Goal: Task Accomplishment & Management: Use online tool/utility

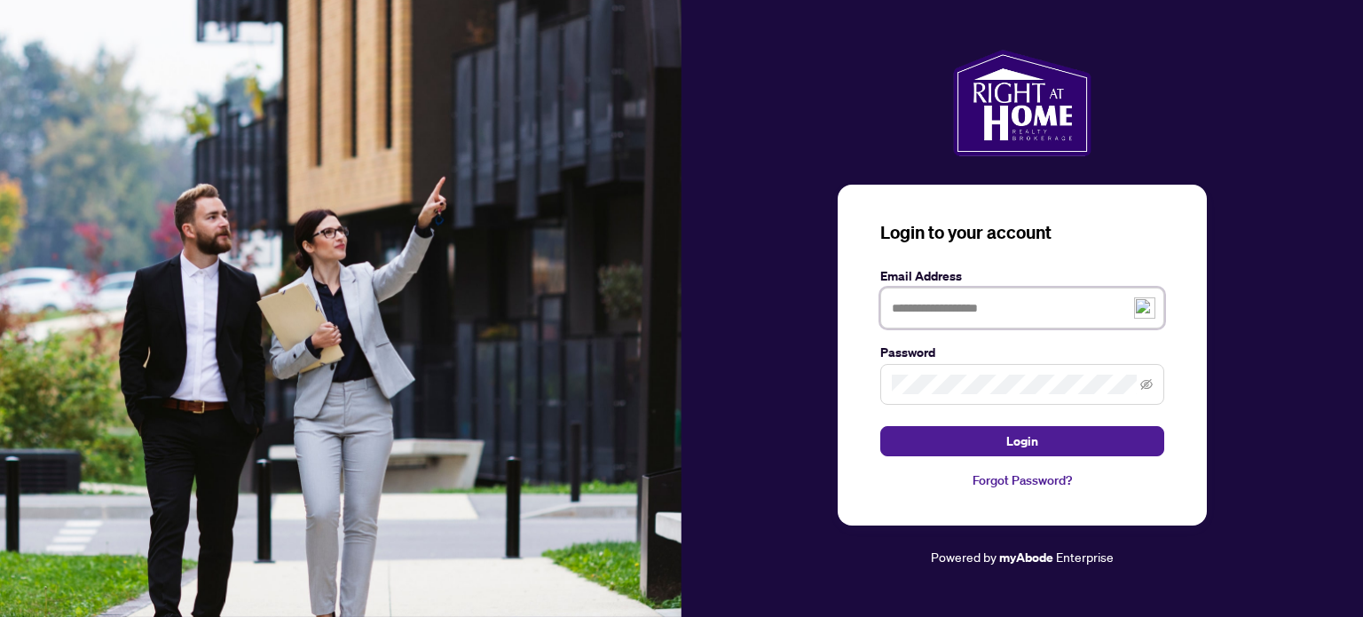
click at [913, 306] on input "text" at bounding box center [1023, 308] width 284 height 41
type input "**********"
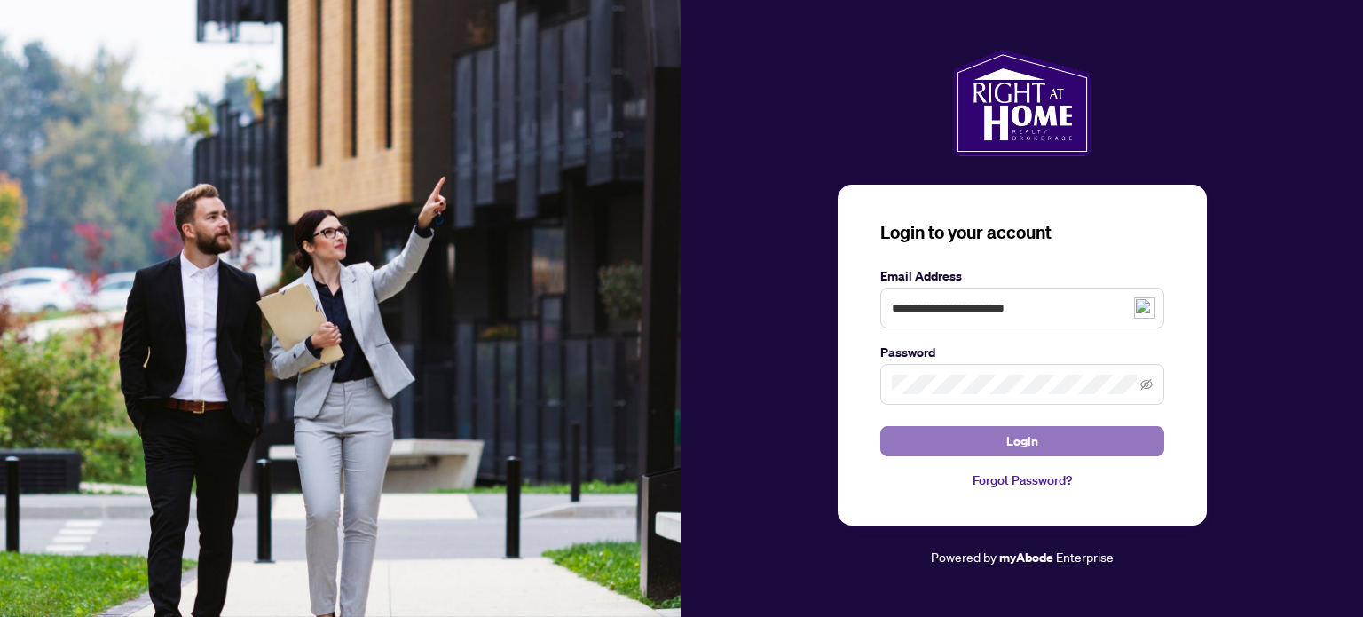
click at [1033, 432] on span "Login" at bounding box center [1023, 441] width 32 height 28
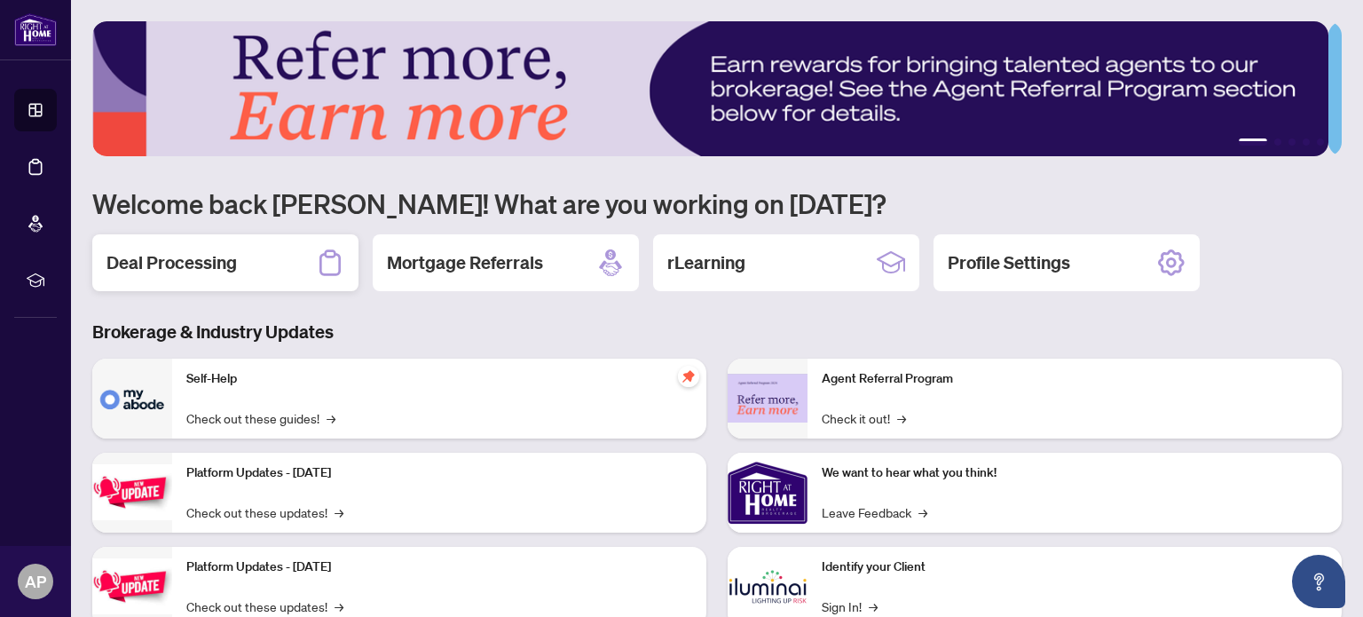
click at [217, 271] on h2 "Deal Processing" at bounding box center [172, 262] width 130 height 25
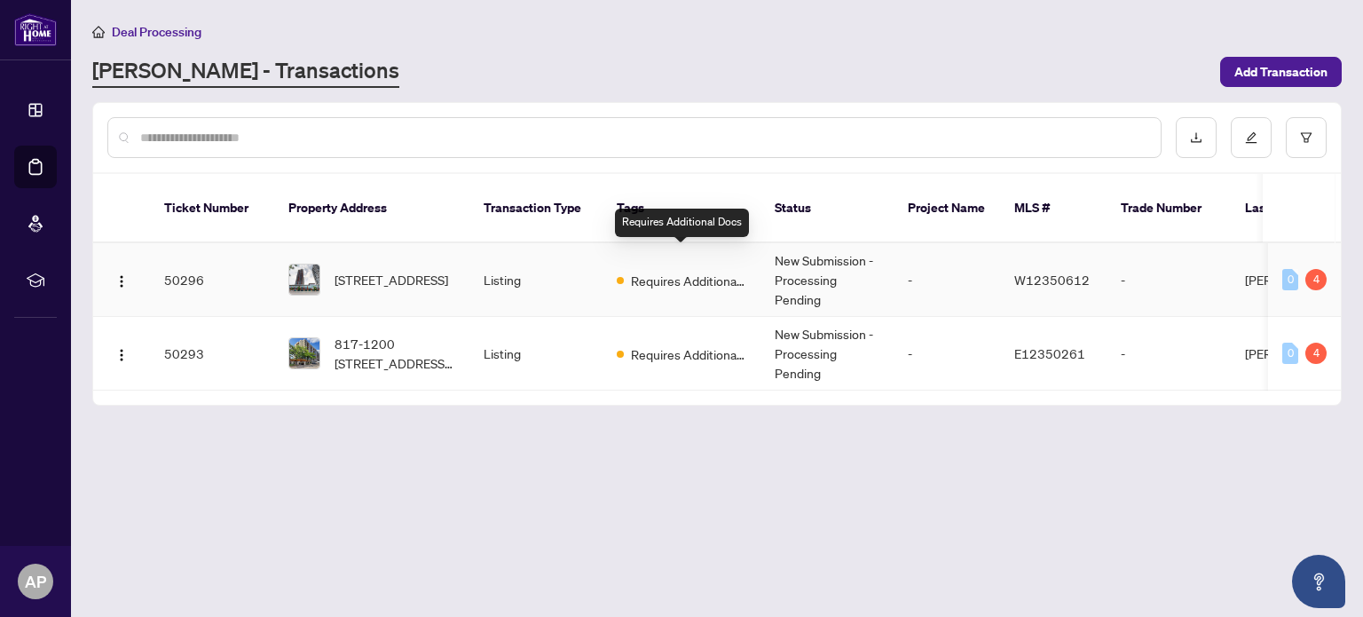
click at [650, 271] on span "Requires Additional Docs" at bounding box center [688, 281] width 115 height 20
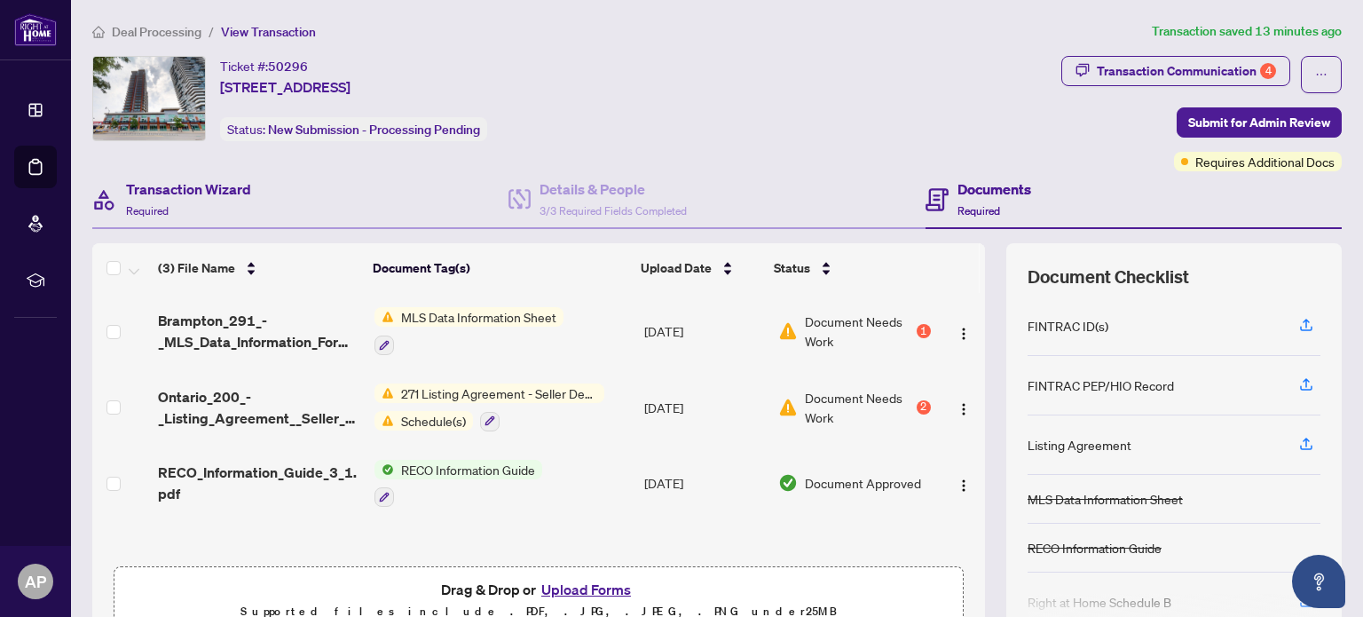
scroll to position [75, 0]
